Goal: Entertainment & Leisure: Consume media (video, audio)

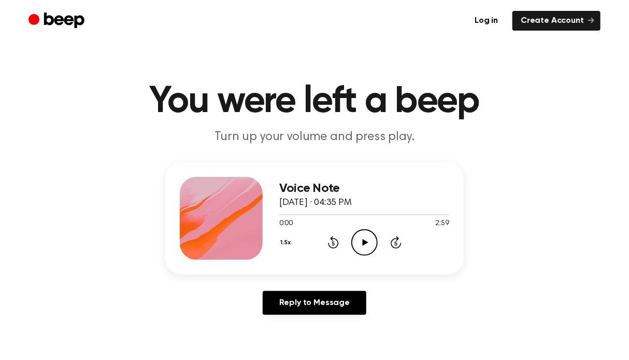
click at [362, 241] on icon at bounding box center [365, 242] width 6 height 7
click at [421, 214] on div at bounding box center [364, 214] width 170 height 1
click at [365, 240] on icon at bounding box center [364, 242] width 5 height 7
click at [362, 241] on icon at bounding box center [365, 242] width 6 height 7
click at [362, 241] on icon at bounding box center [364, 242] width 5 height 7
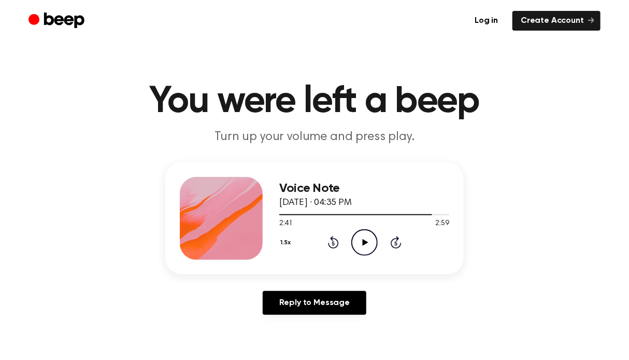
click at [367, 242] on icon "Play Audio" at bounding box center [364, 242] width 26 height 26
click at [367, 242] on icon "Pause Audio" at bounding box center [364, 242] width 26 height 26
click at [367, 242] on icon "Play Audio" at bounding box center [364, 242] width 26 height 26
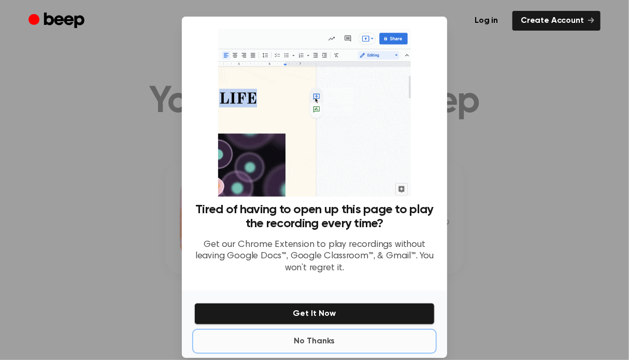
click at [297, 342] on button "No Thanks" at bounding box center [314, 341] width 240 height 21
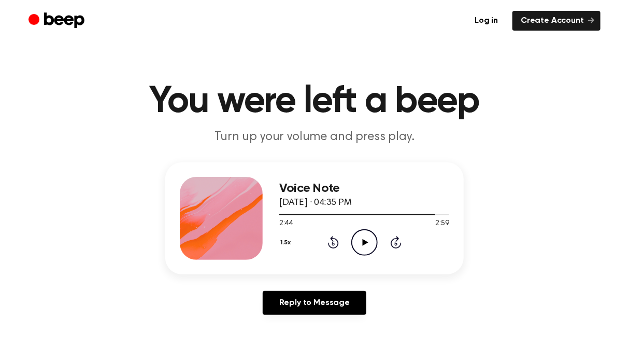
click at [365, 241] on icon at bounding box center [365, 242] width 6 height 7
click at [364, 241] on icon "Pause Audio" at bounding box center [364, 242] width 26 height 26
